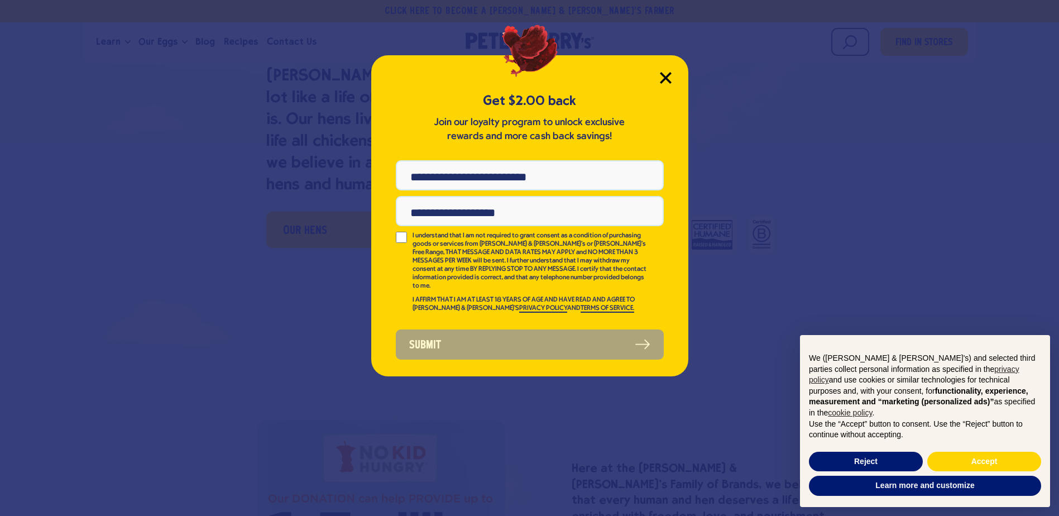
click at [667, 78] on icon "Close Modal" at bounding box center [665, 78] width 10 height 10
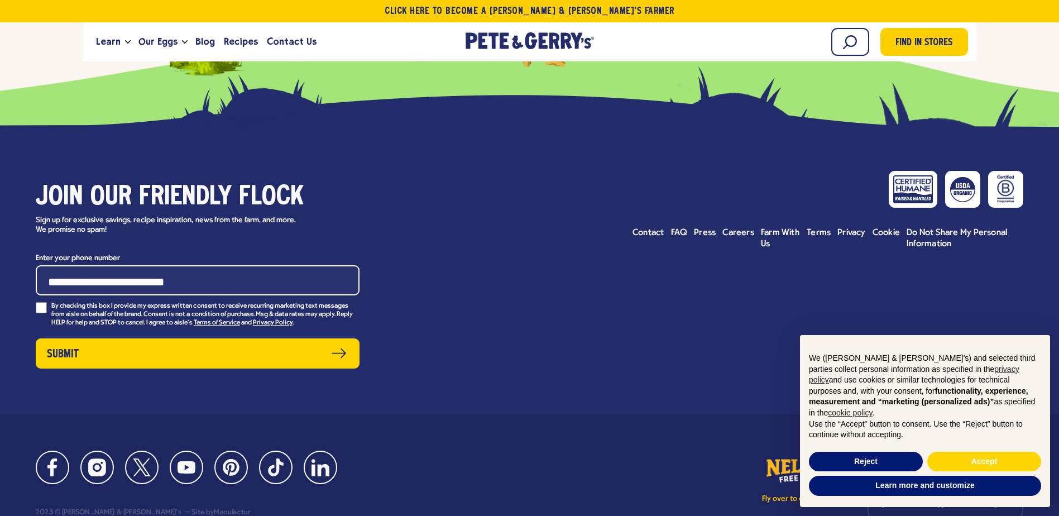
scroll to position [5056, 0]
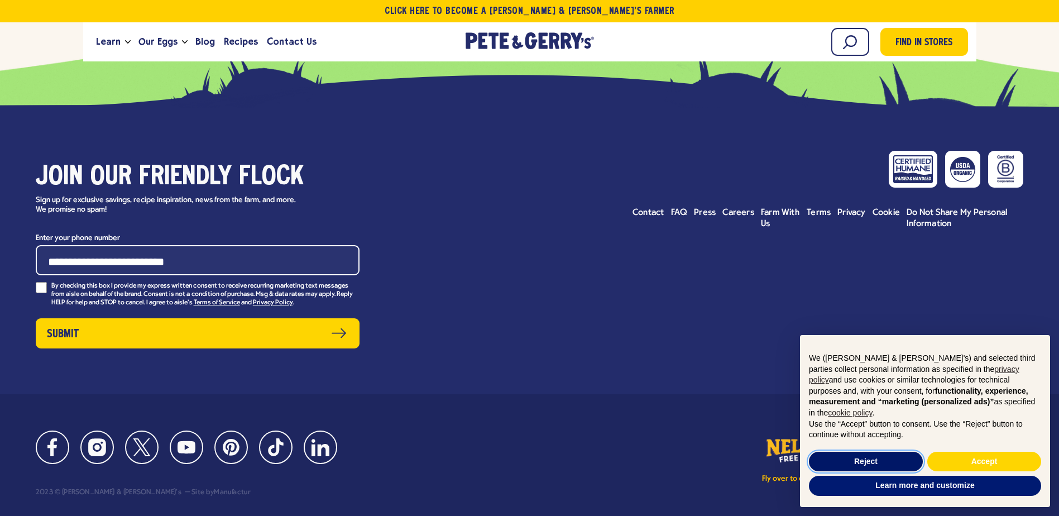
click at [892, 456] on button "Reject" at bounding box center [866, 462] width 114 height 20
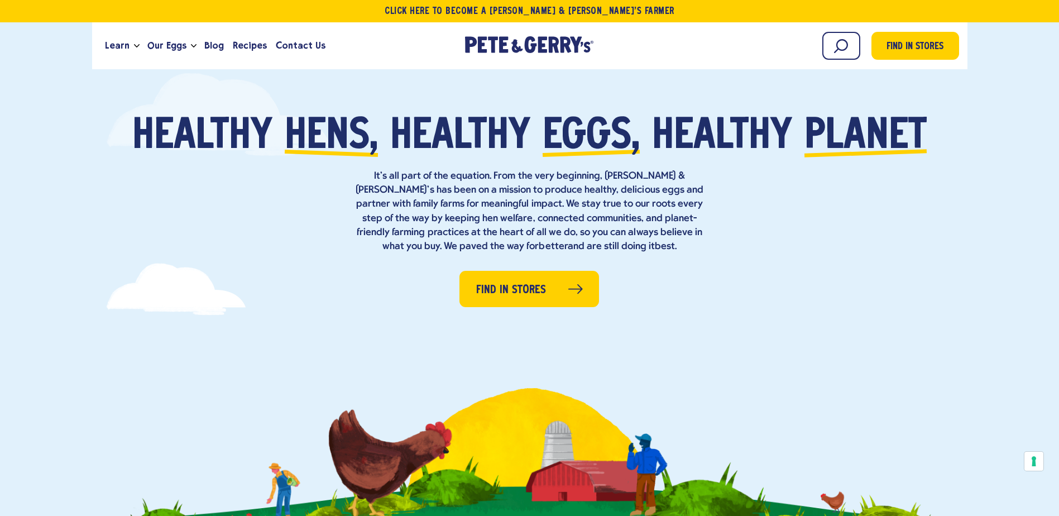
scroll to position [0, 0]
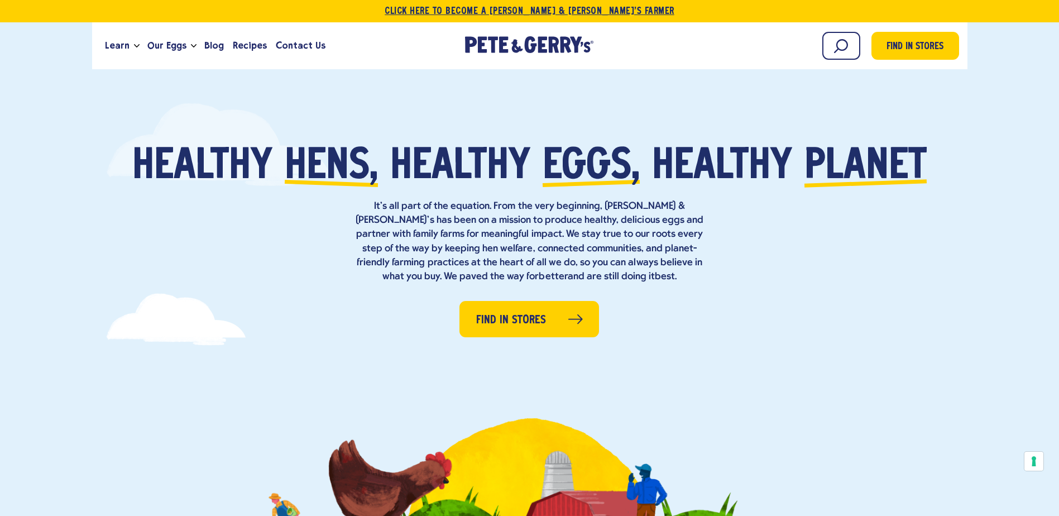
click at [525, 6] on link "Click Here To Become a [PERSON_NAME] & [PERSON_NAME]’s Farmer" at bounding box center [529, 11] width 1059 height 22
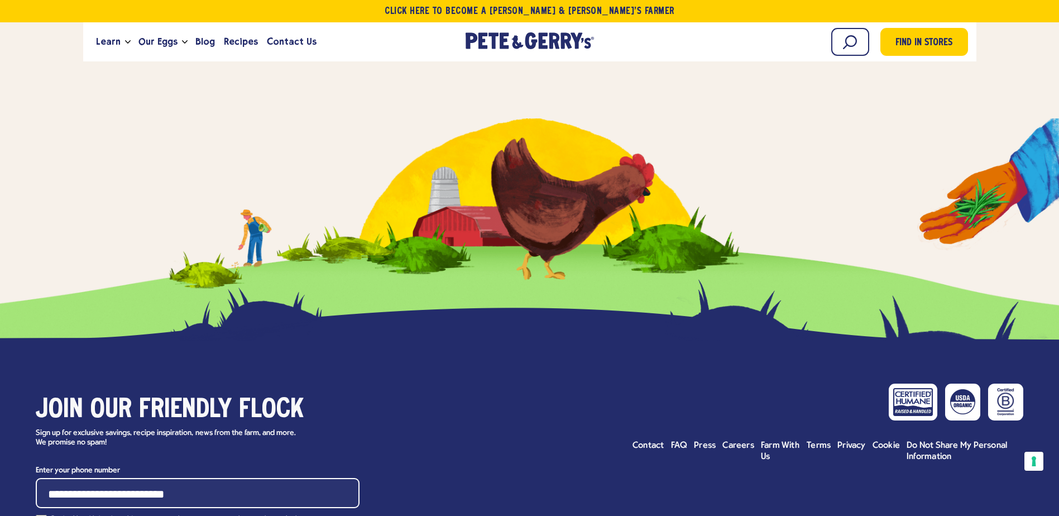
scroll to position [4297, 0]
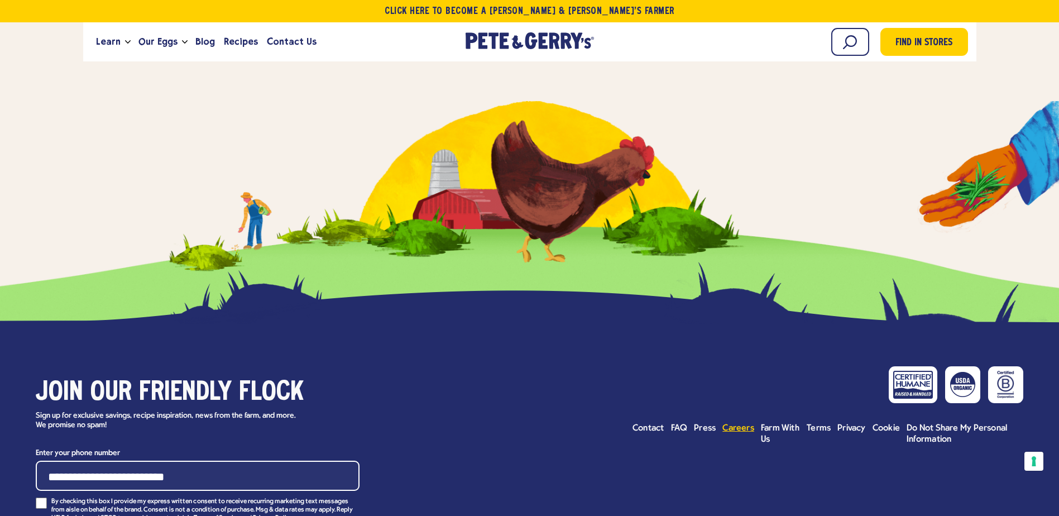
click at [742, 424] on span "Careers" at bounding box center [738, 428] width 32 height 9
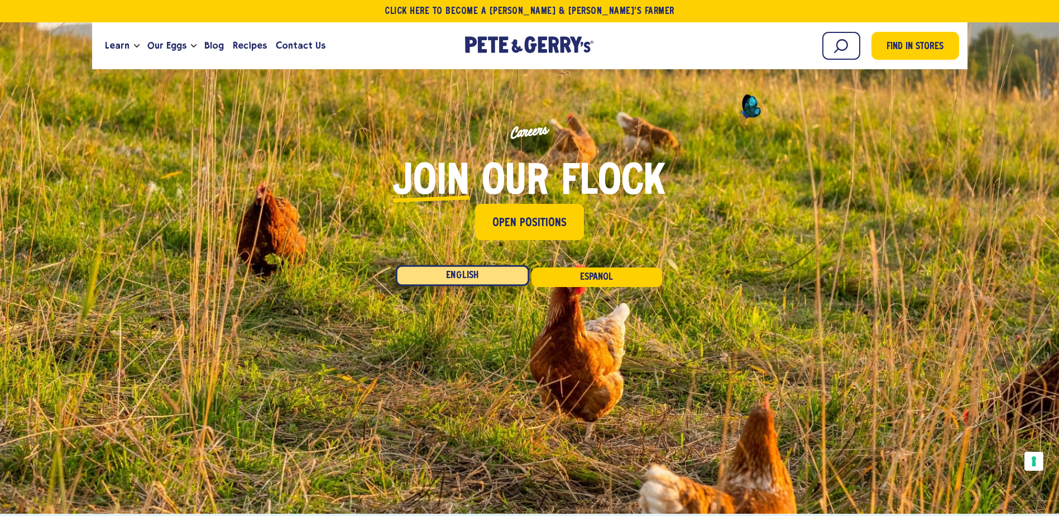
click at [475, 273] on link "English" at bounding box center [462, 275] width 133 height 21
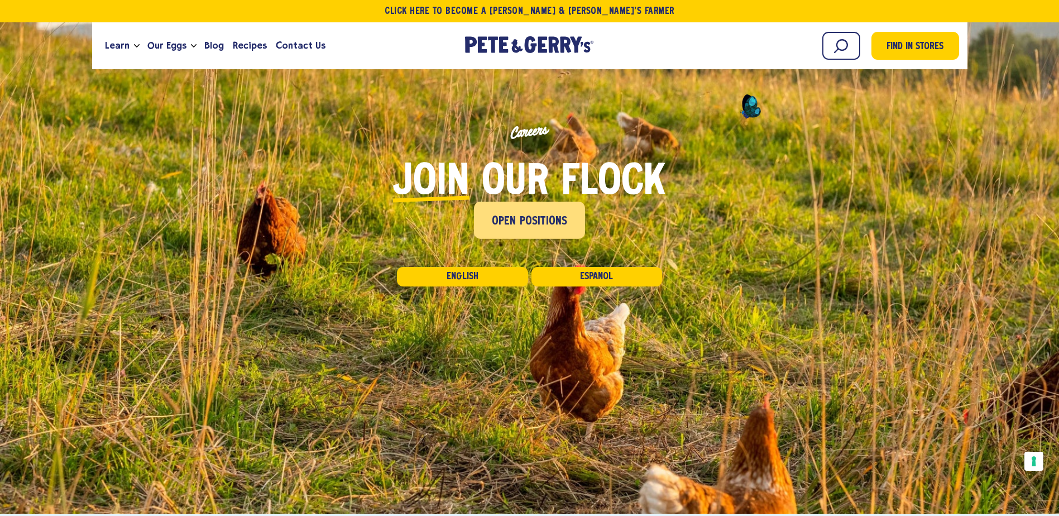
click at [527, 224] on span "Open Positions" at bounding box center [530, 222] width 76 height 18
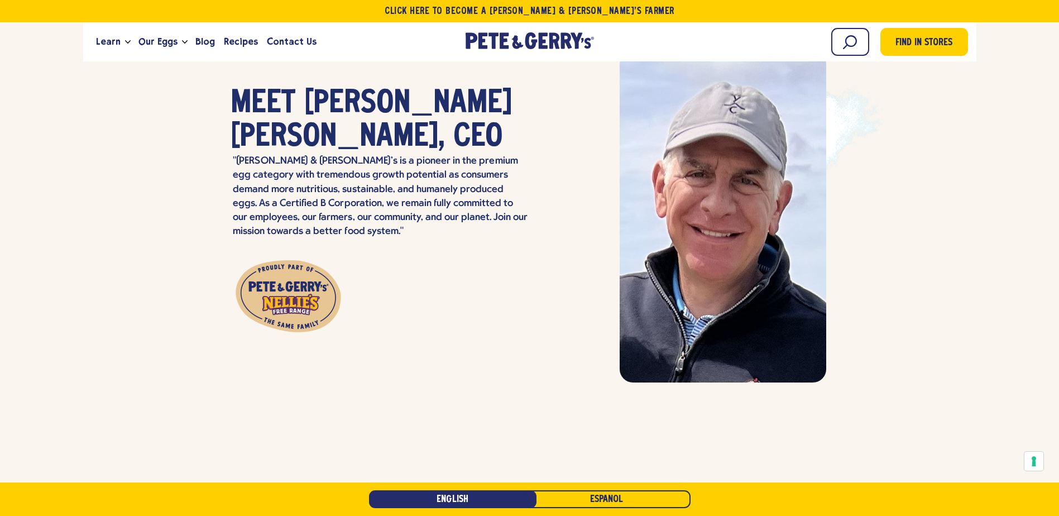
scroll to position [3099, 0]
